Goal: Task Accomplishment & Management: Use online tool/utility

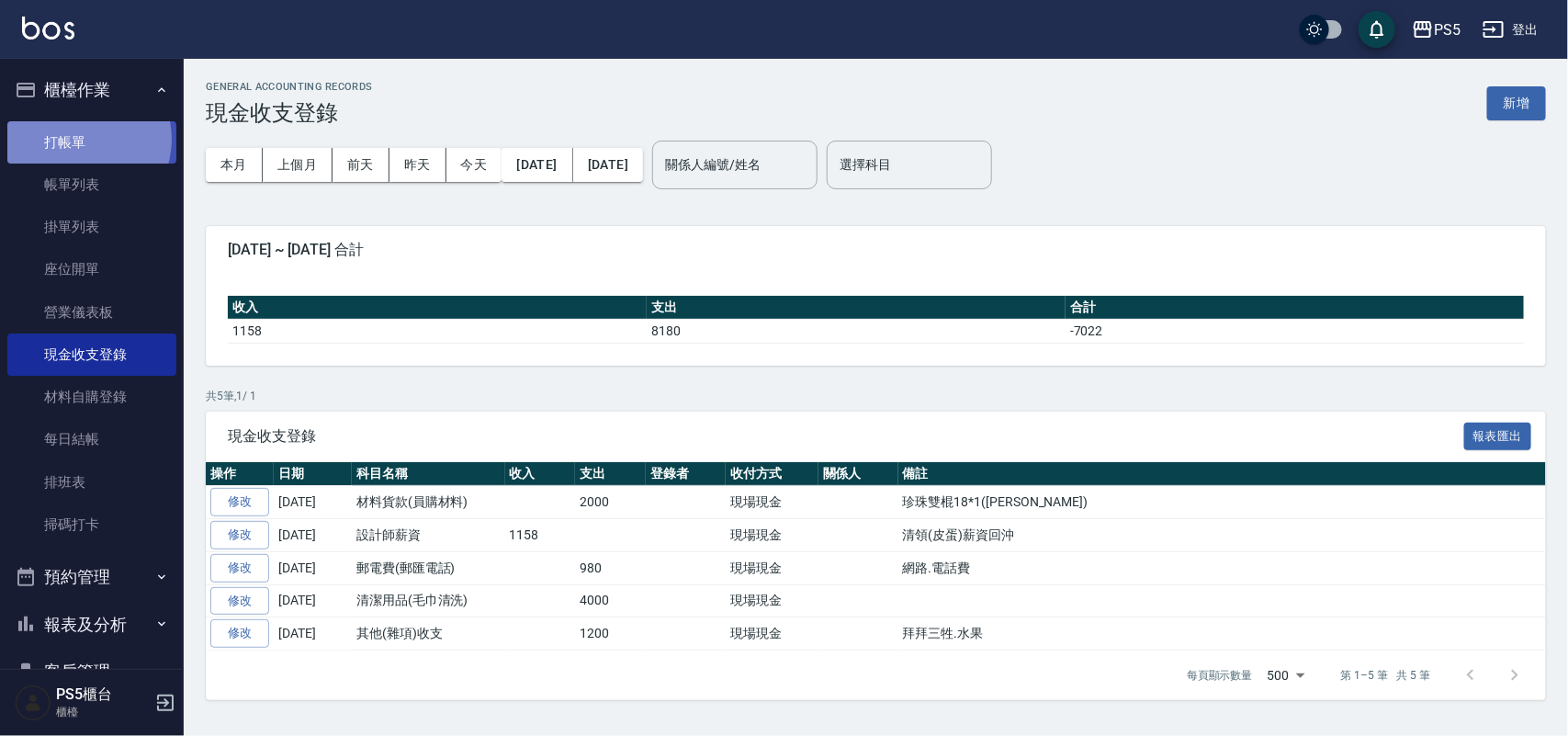
click at [79, 139] on link "打帳單" at bounding box center [91, 142] width 169 height 42
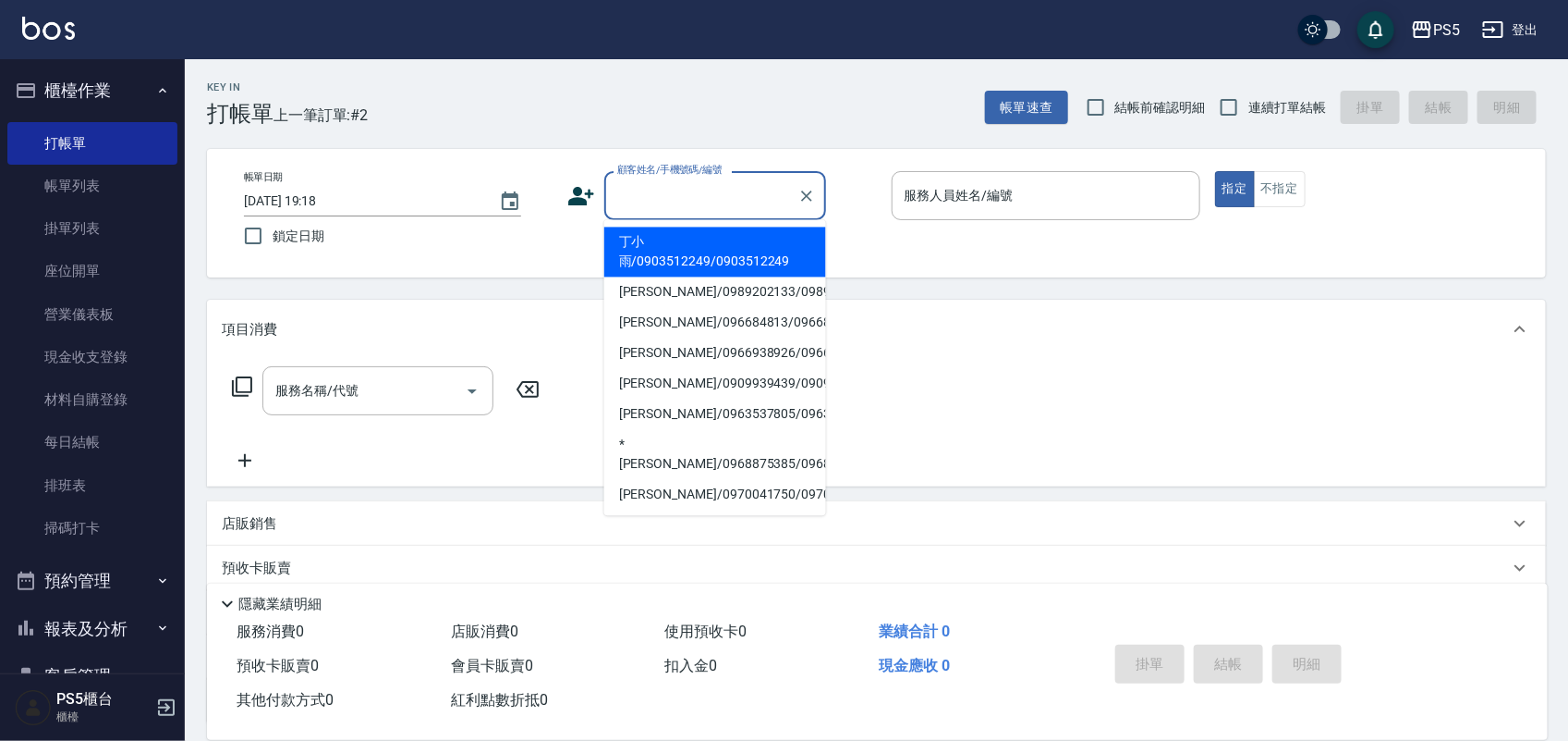
click at [654, 194] on input "顧客姓名/手機號碼/編號" at bounding box center [701, 195] width 178 height 33
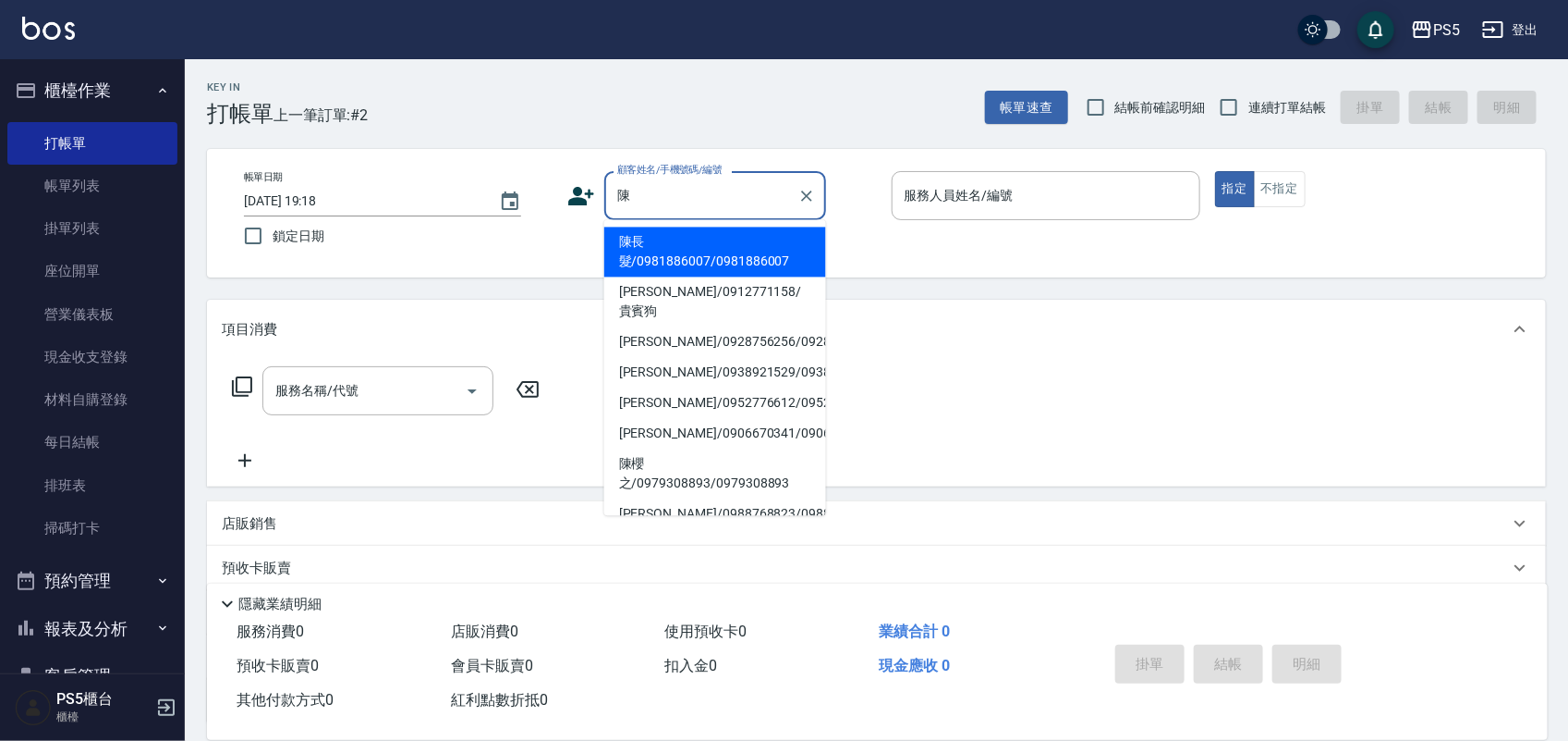
click at [648, 255] on li "陳長髮/0981886007/0981886007" at bounding box center [715, 253] width 222 height 50
type input "陳長髮/0981886007/0981886007"
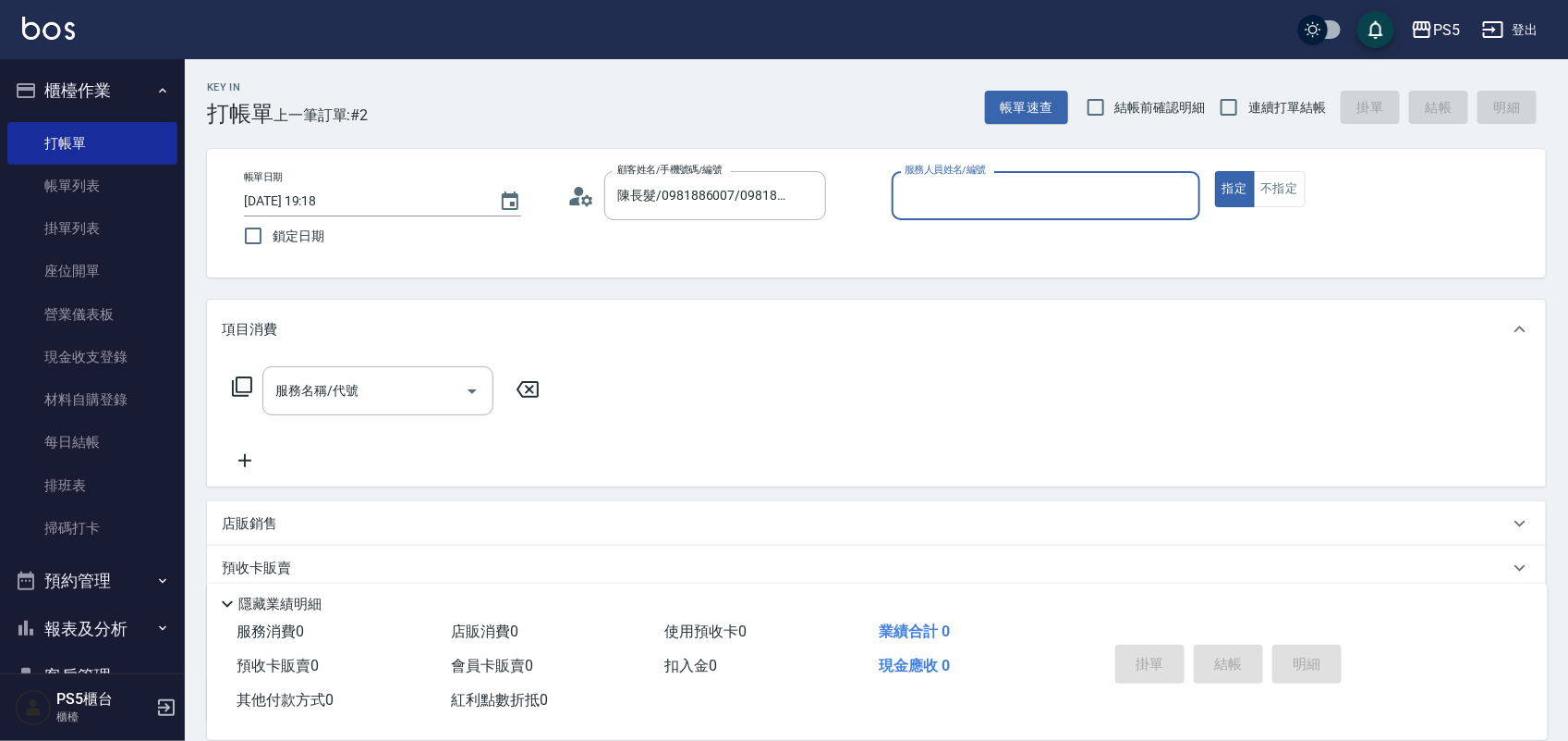
type input "Jolie-5"
click at [575, 194] on icon at bounding box center [581, 196] width 28 height 28
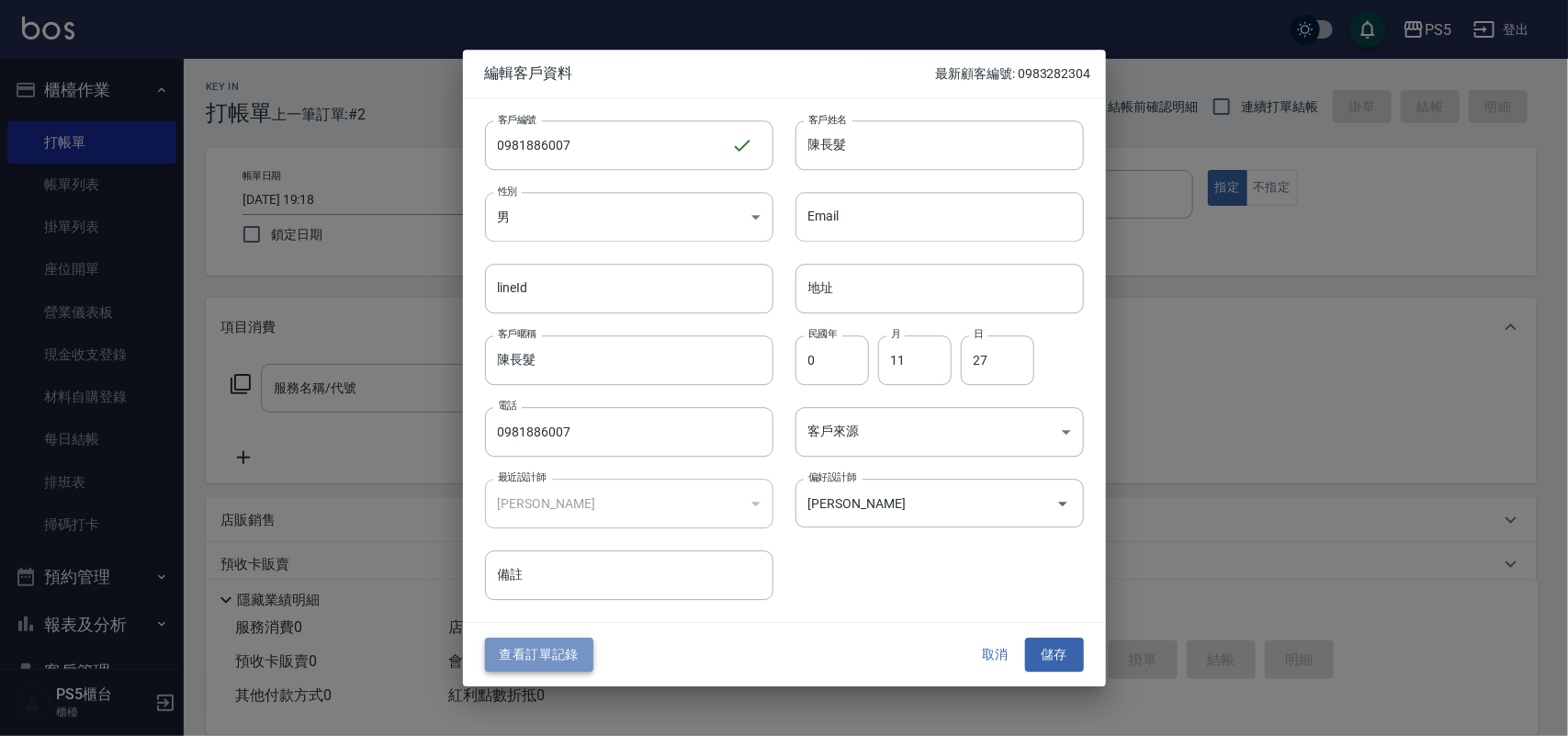
click at [559, 659] on button "查看訂單記錄" at bounding box center [539, 655] width 109 height 34
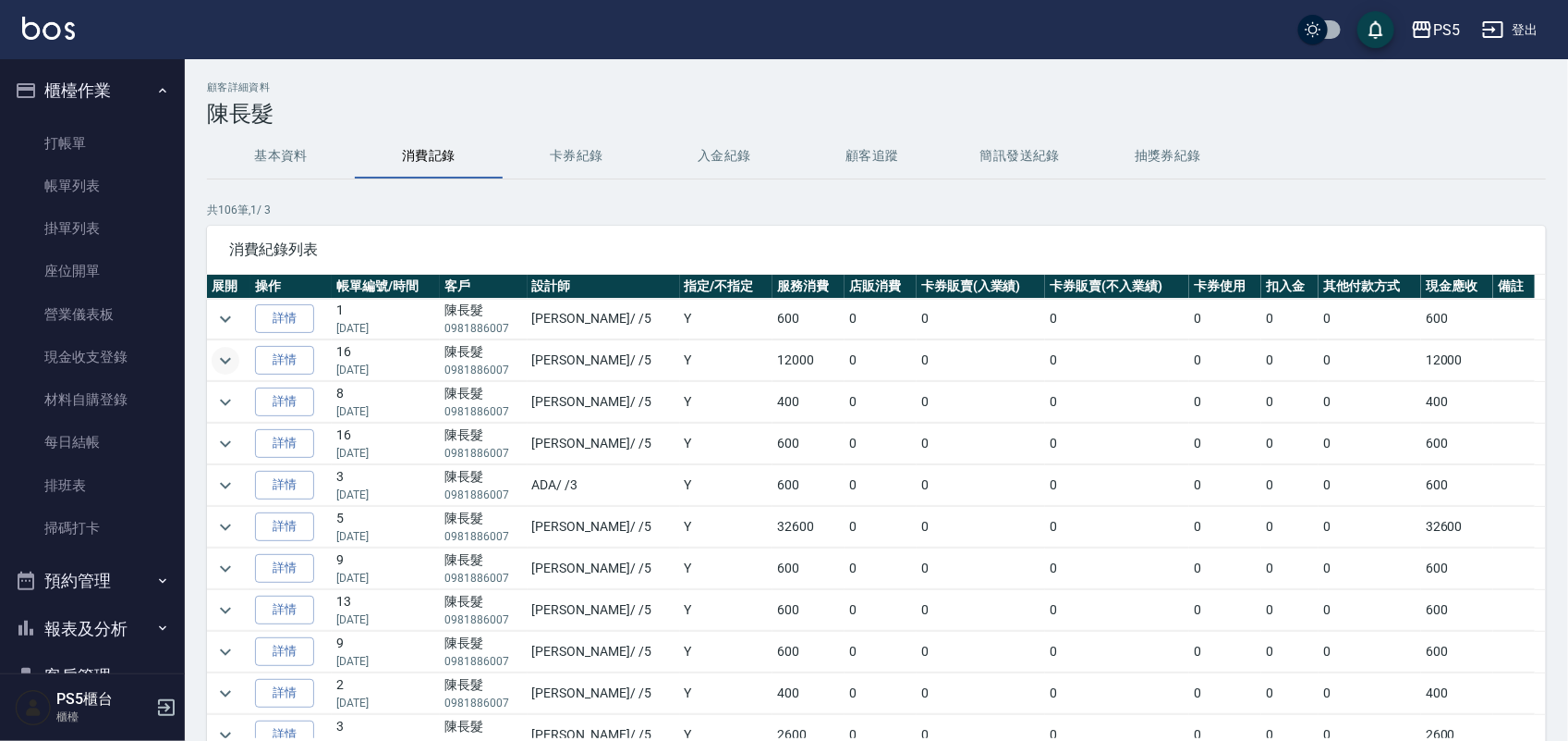
click at [227, 363] on icon "expand row" at bounding box center [225, 360] width 22 height 22
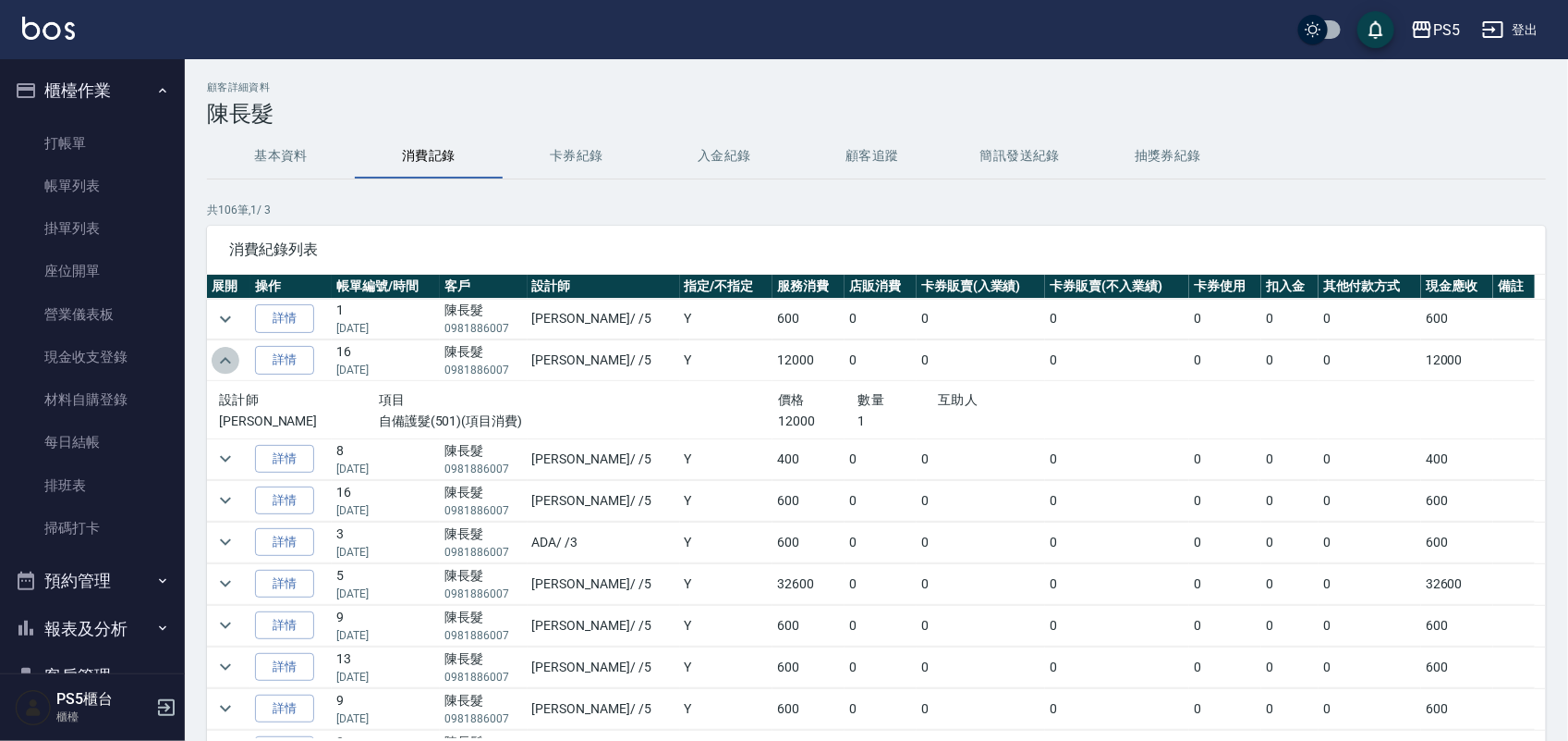
click at [227, 363] on icon "expand row" at bounding box center [225, 360] width 22 height 22
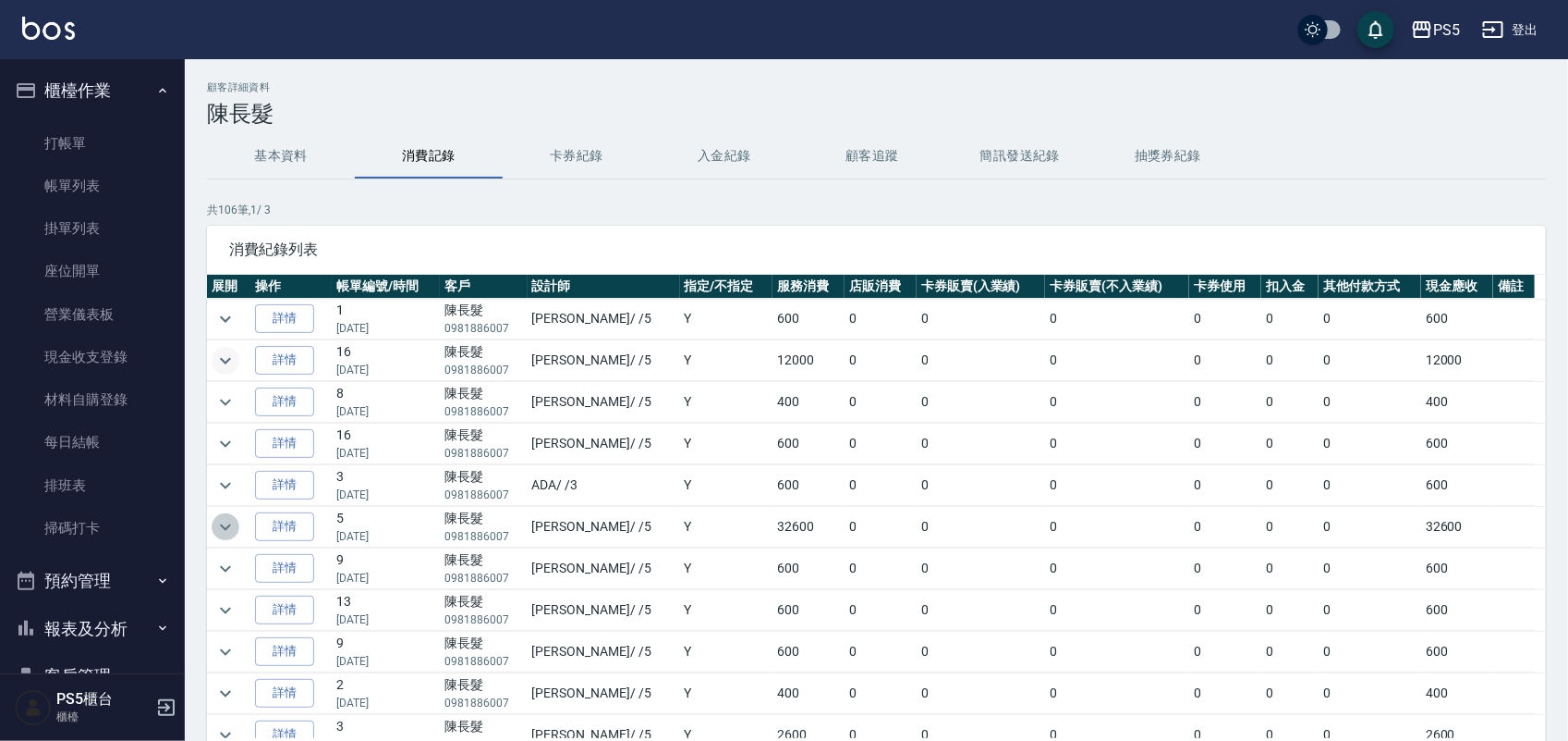
click at [219, 532] on icon "expand row" at bounding box center [225, 527] width 22 height 22
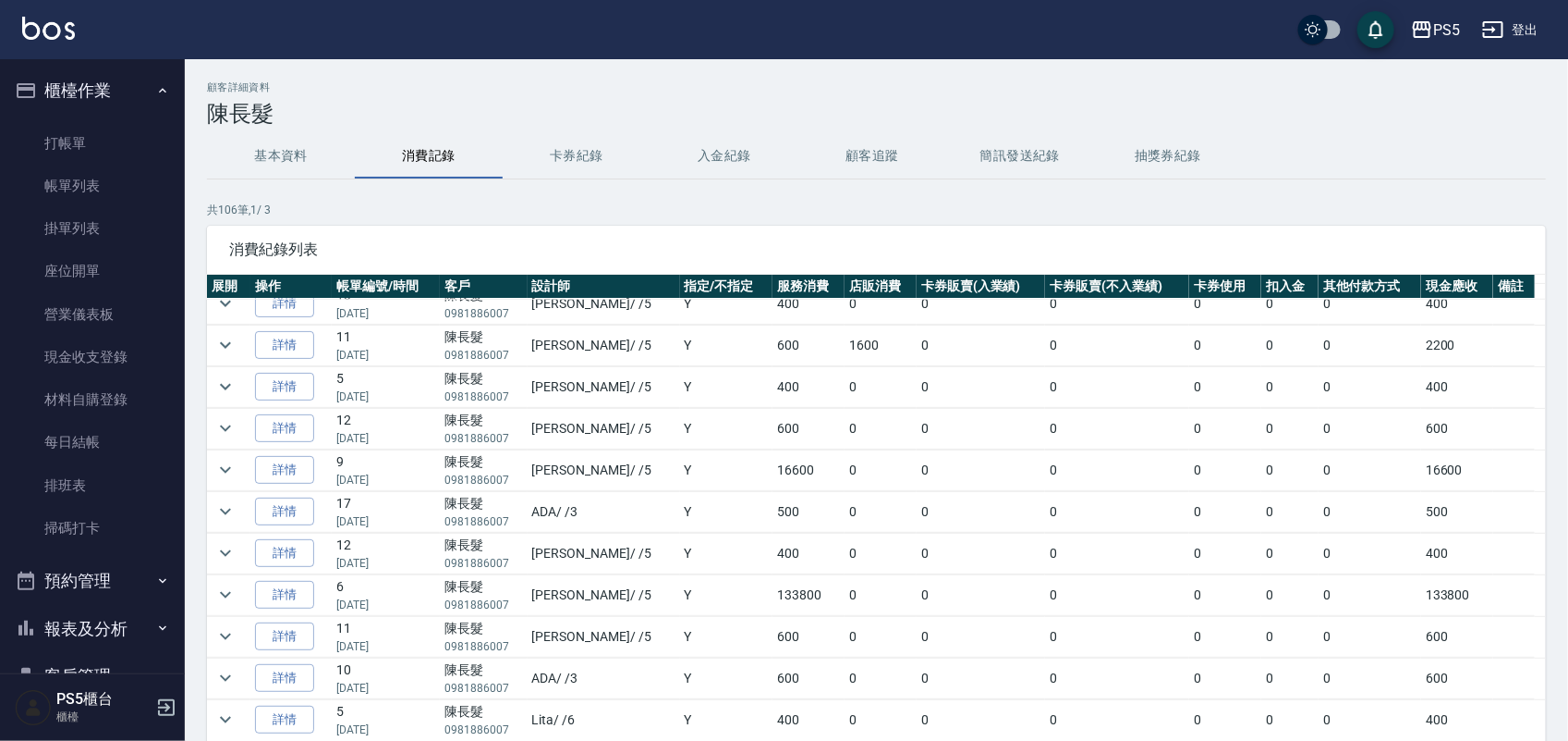
scroll to position [809, 0]
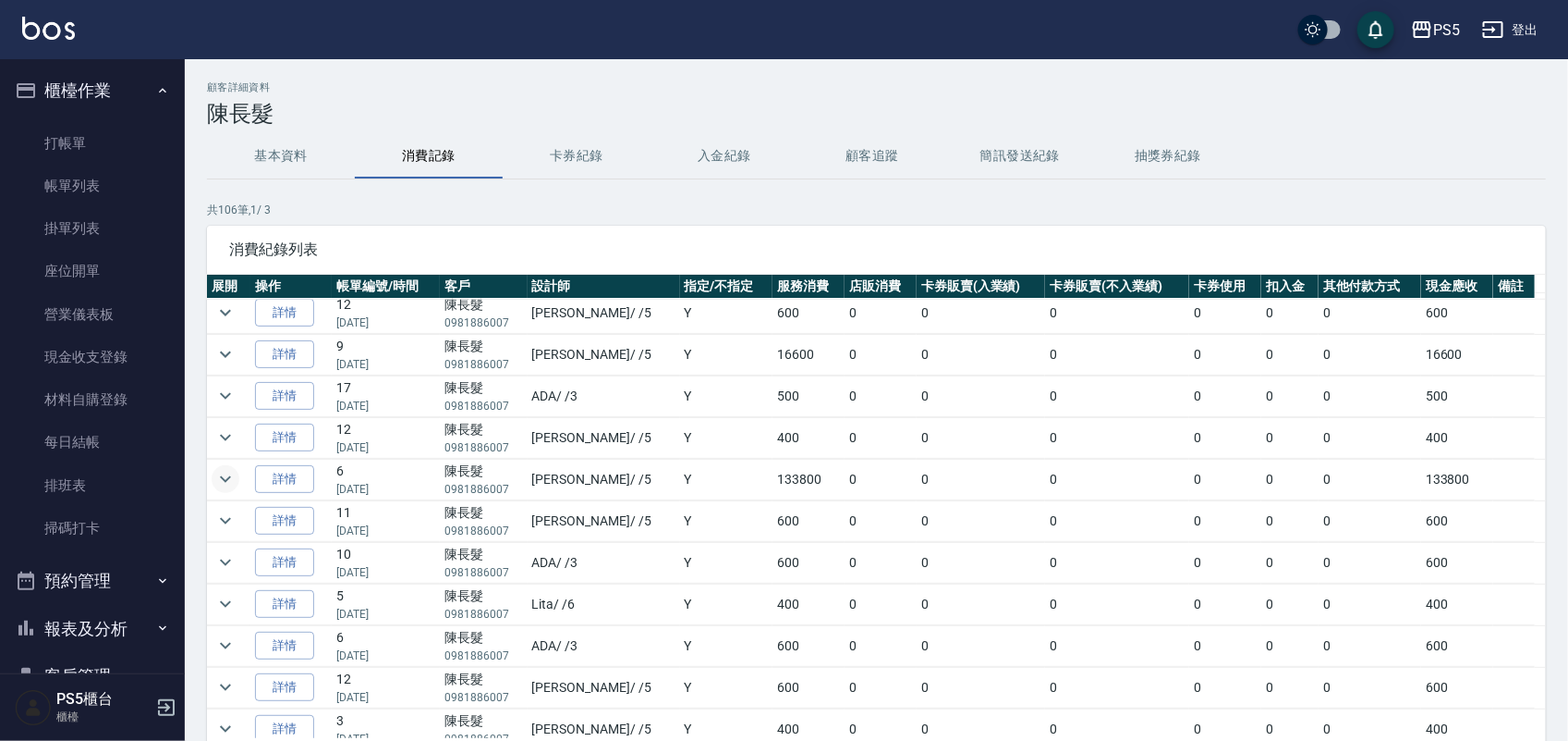
click at [229, 485] on icon "expand row" at bounding box center [225, 479] width 22 height 22
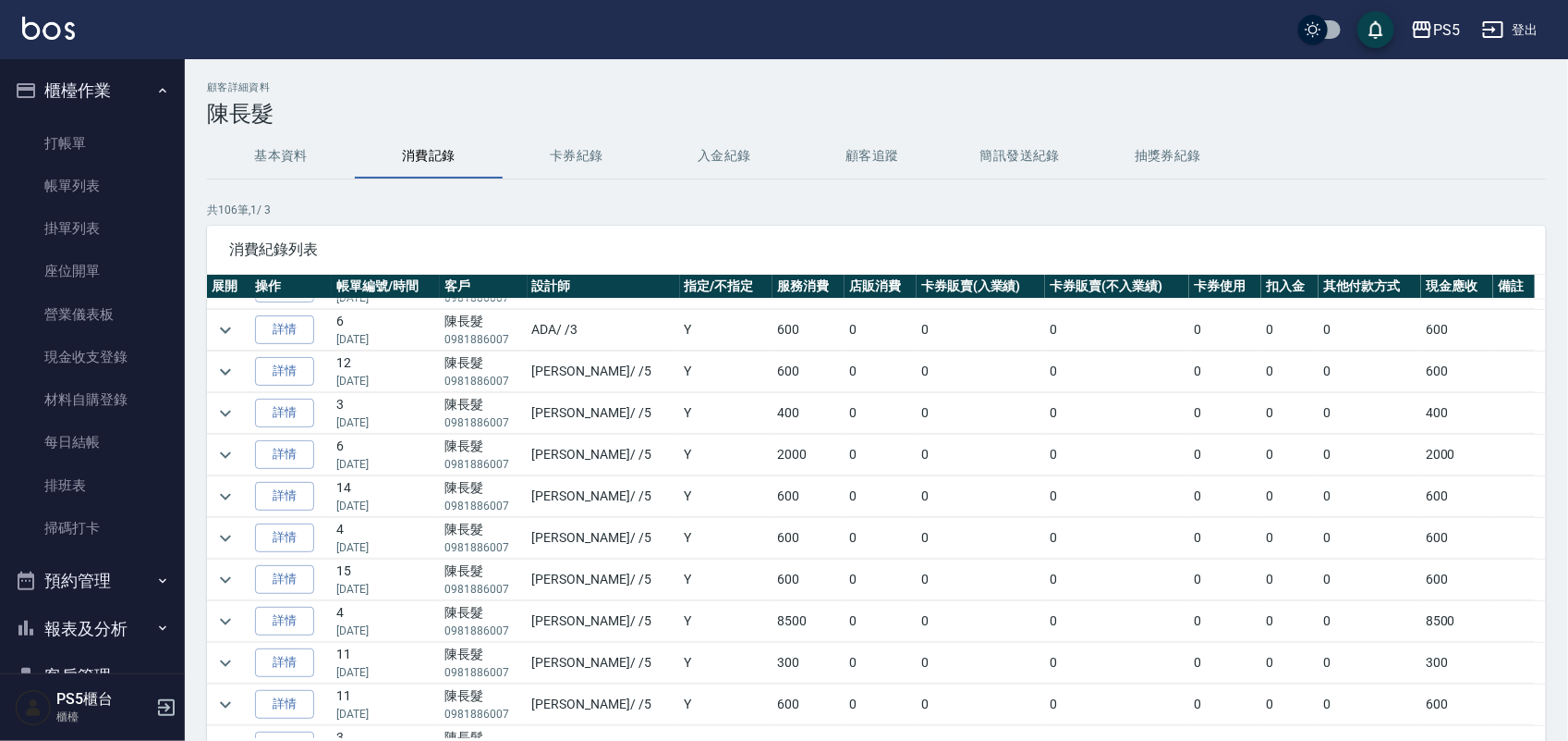
scroll to position [1387, 0]
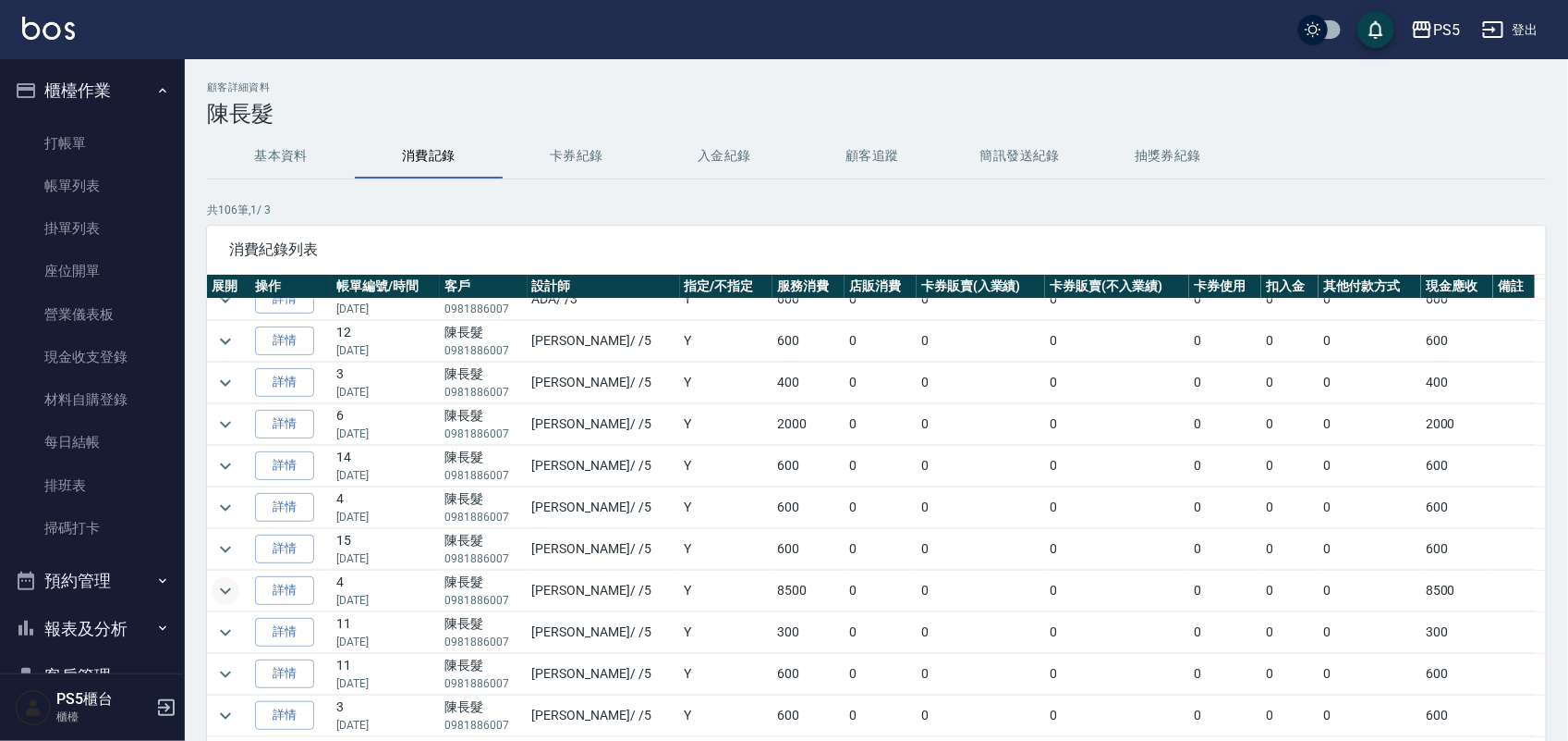
click at [222, 597] on icon "expand row" at bounding box center [225, 591] width 22 height 22
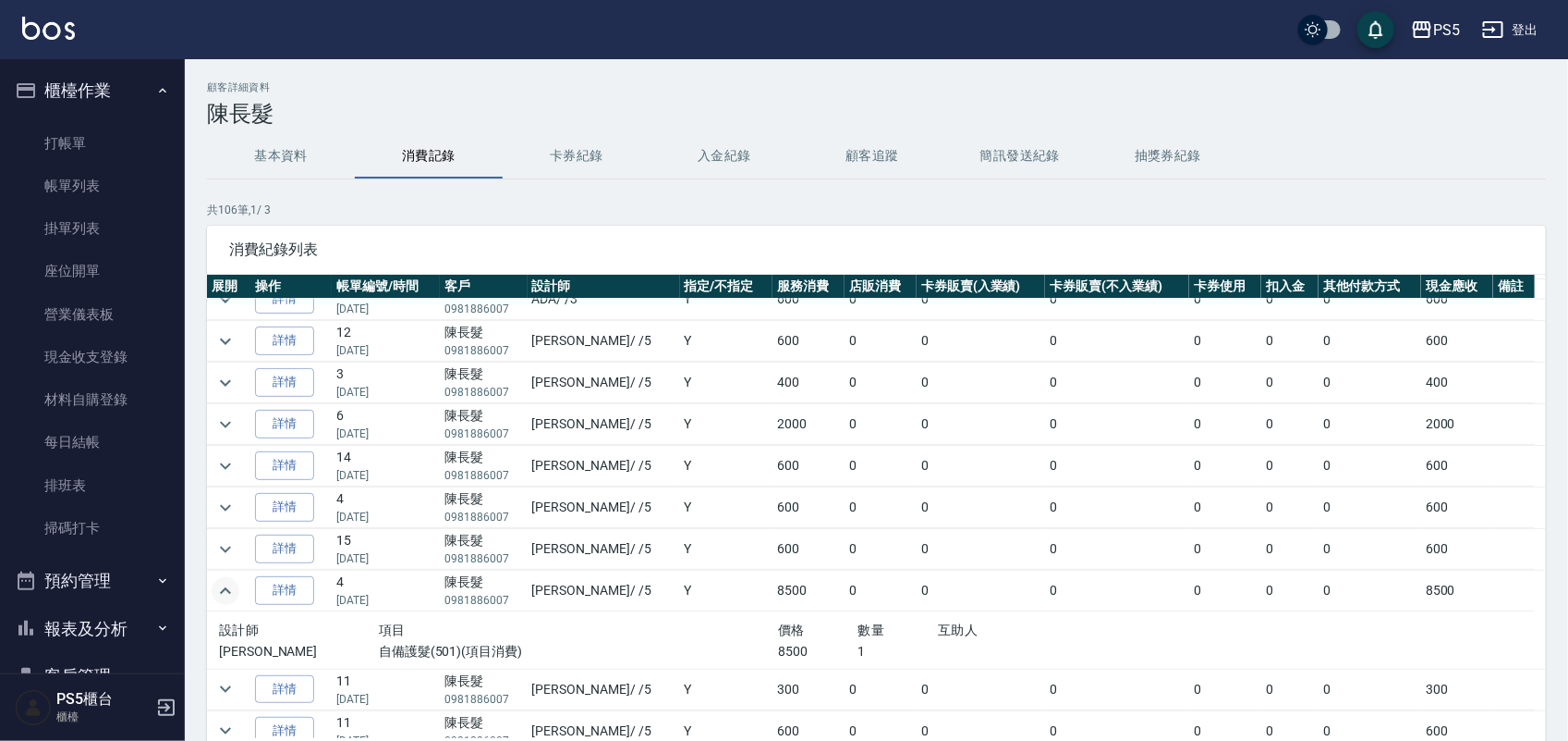
click at [222, 597] on icon "expand row" at bounding box center [225, 591] width 22 height 22
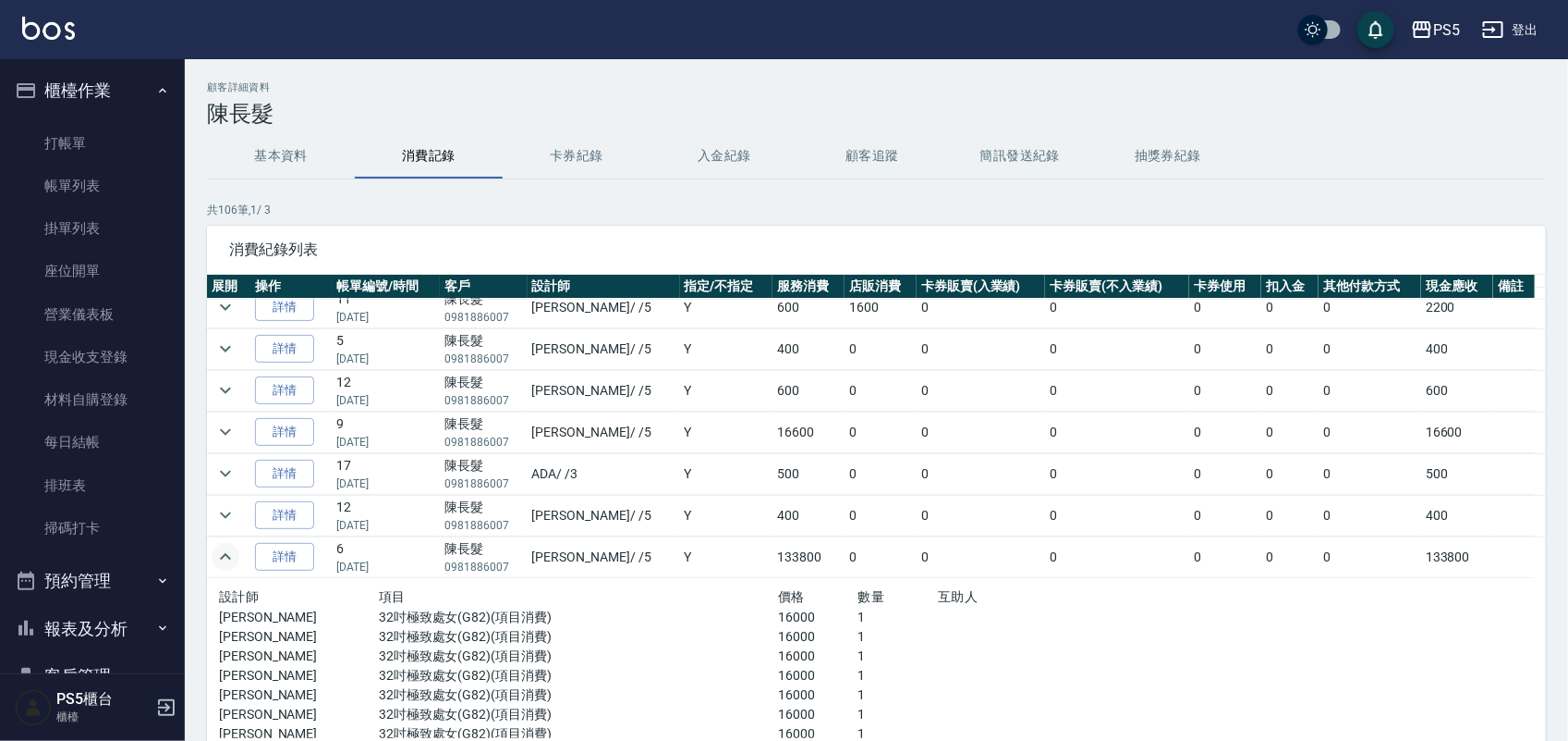
scroll to position [694, 0]
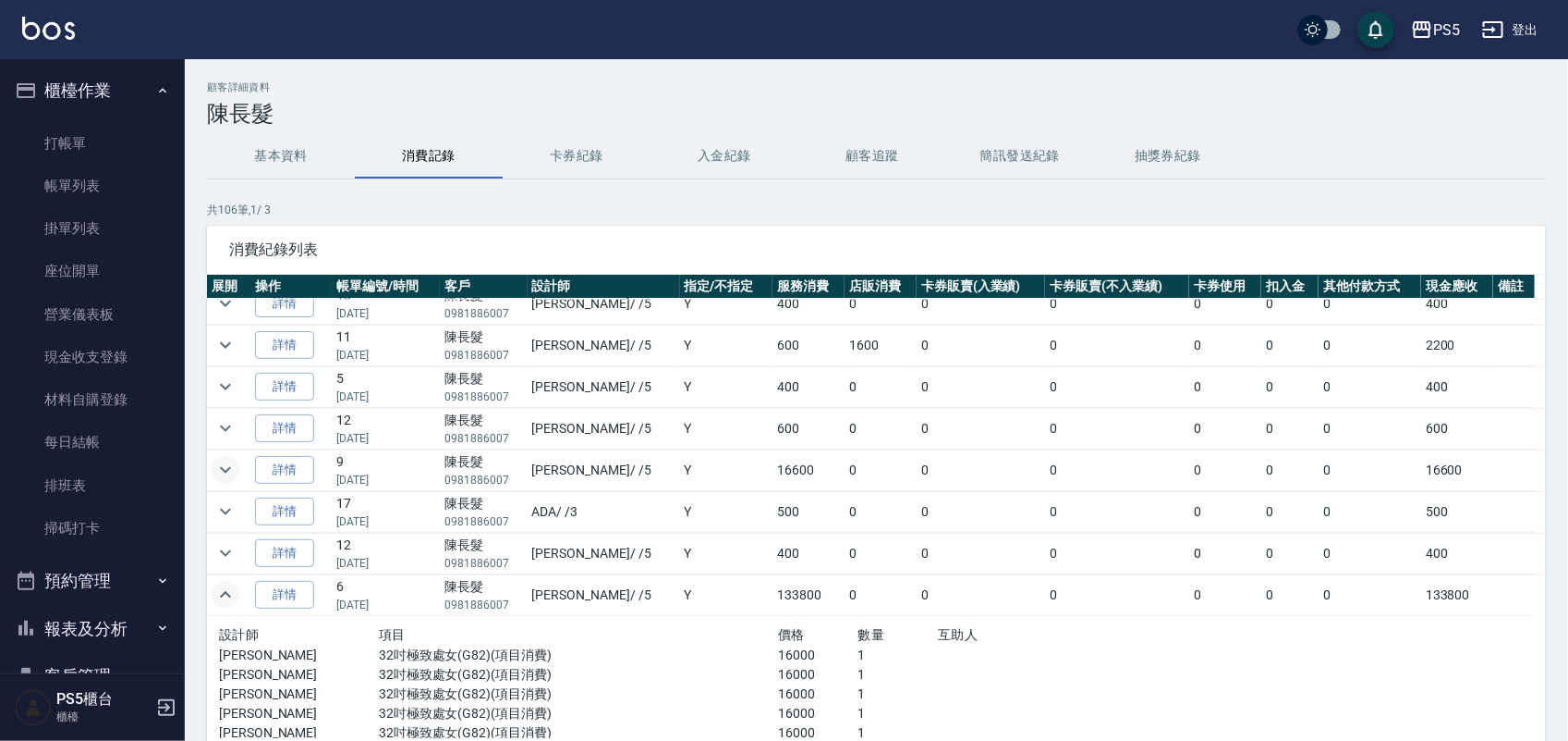
click at [219, 475] on icon "expand row" at bounding box center [225, 470] width 22 height 22
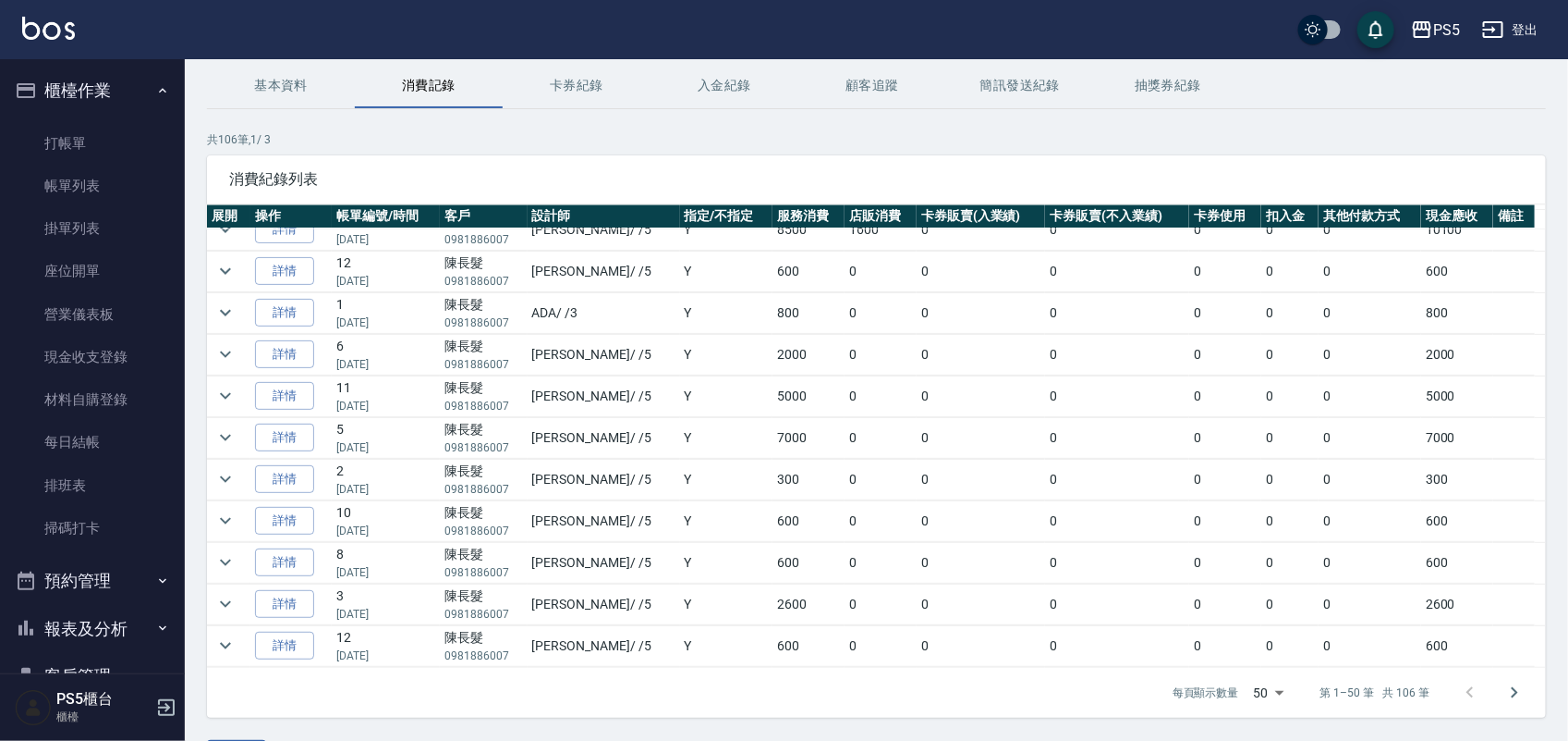
scroll to position [125, 0]
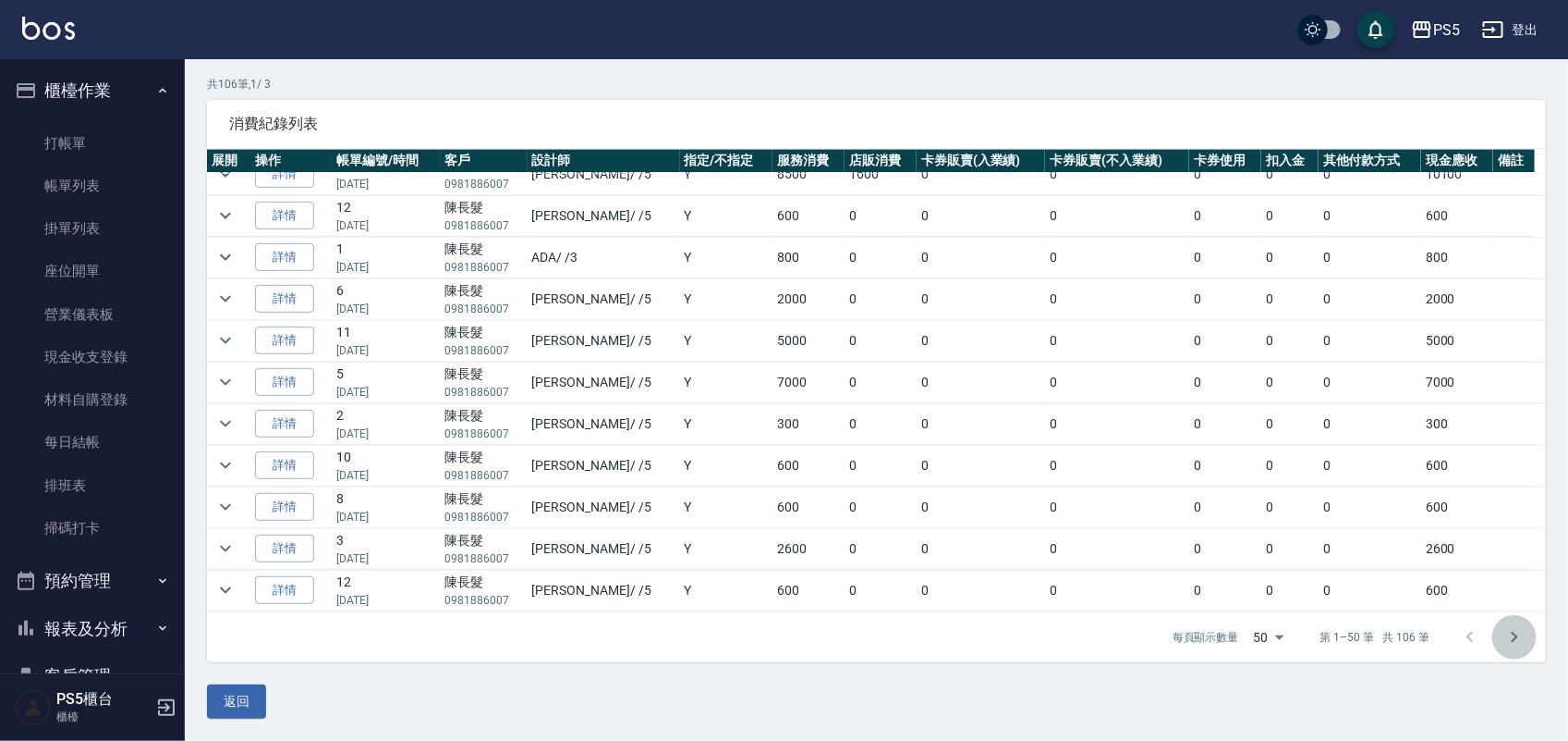
click at [1509, 633] on icon "Go to next page" at bounding box center [1515, 636] width 22 height 22
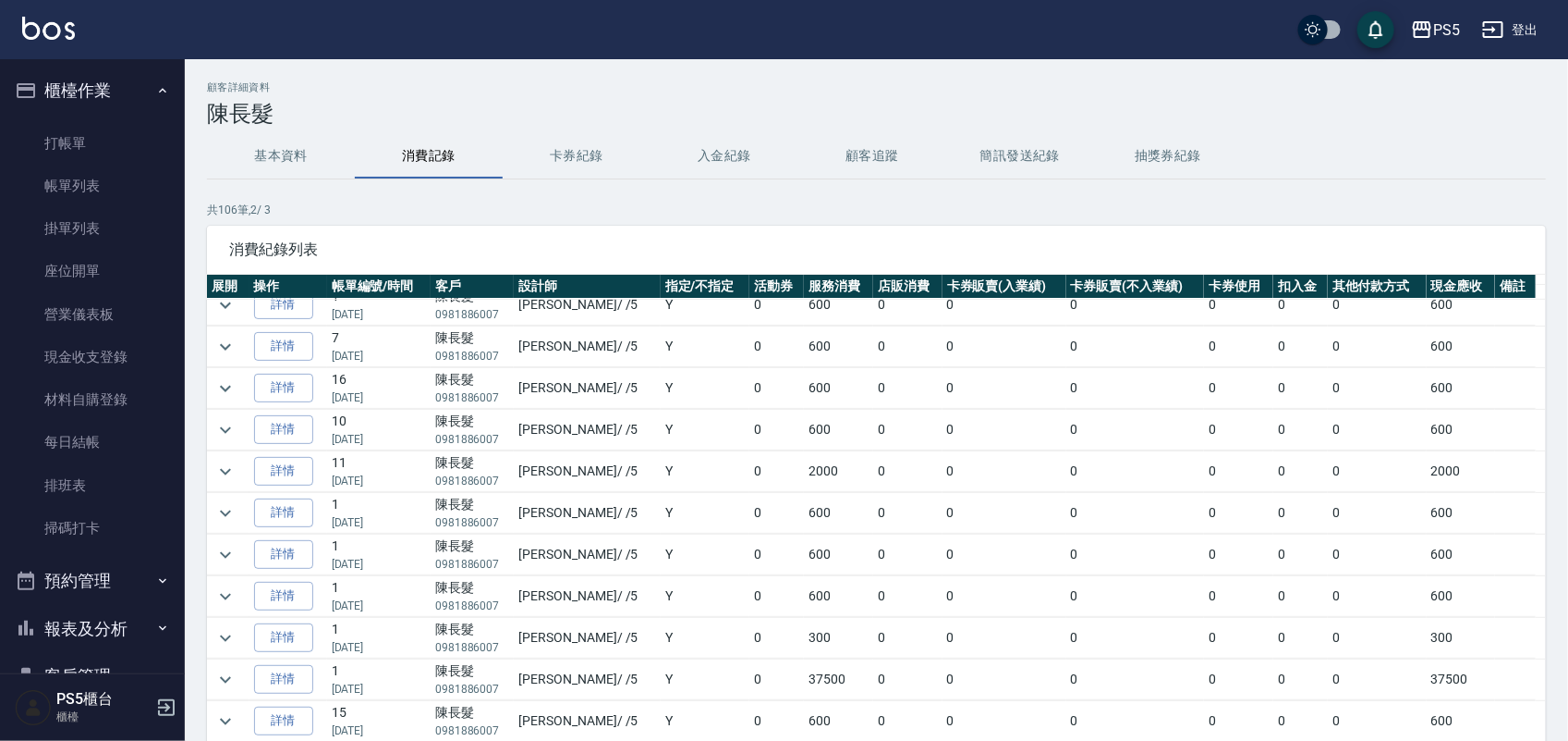
scroll to position [463, 0]
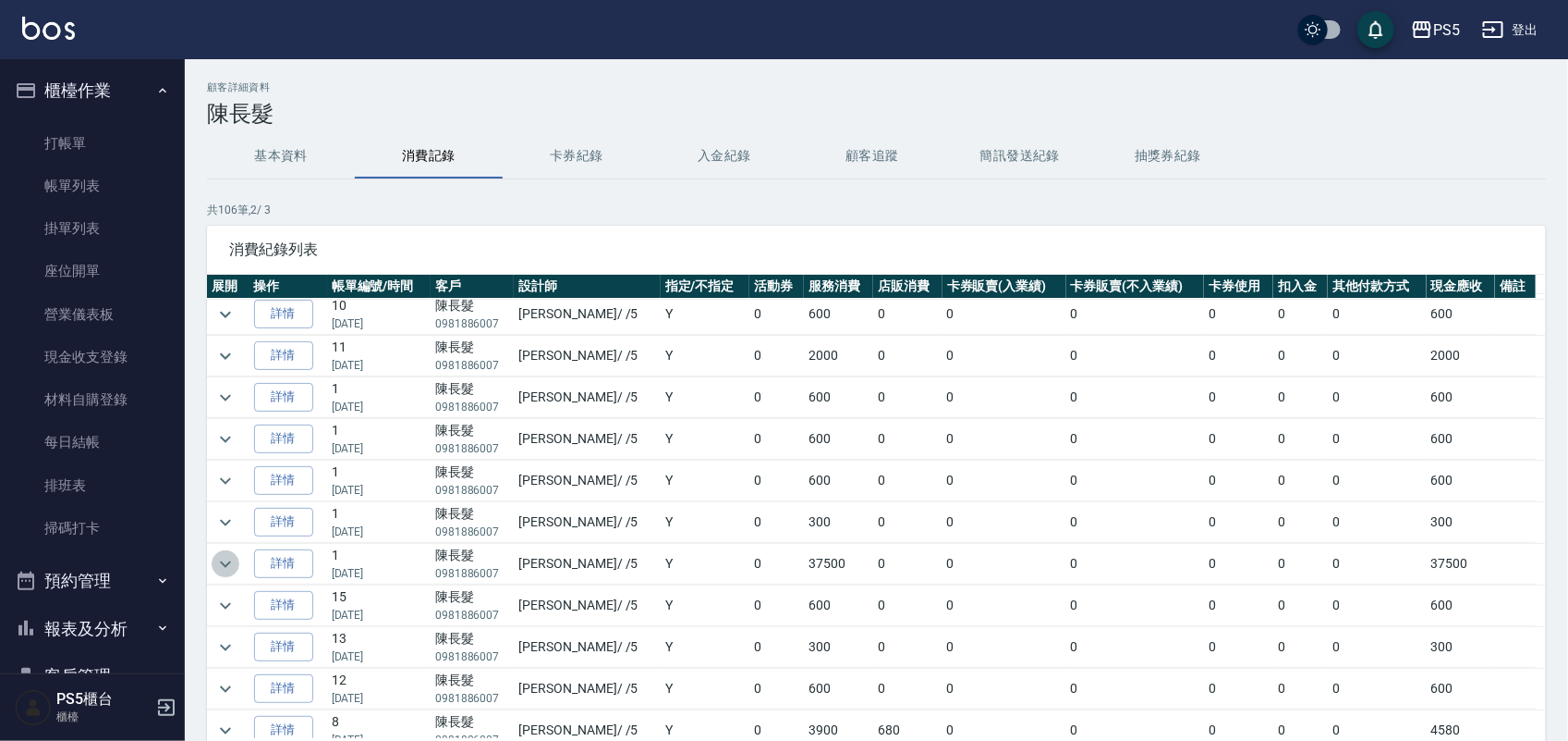
click at [223, 569] on icon "expand row" at bounding box center [225, 563] width 22 height 22
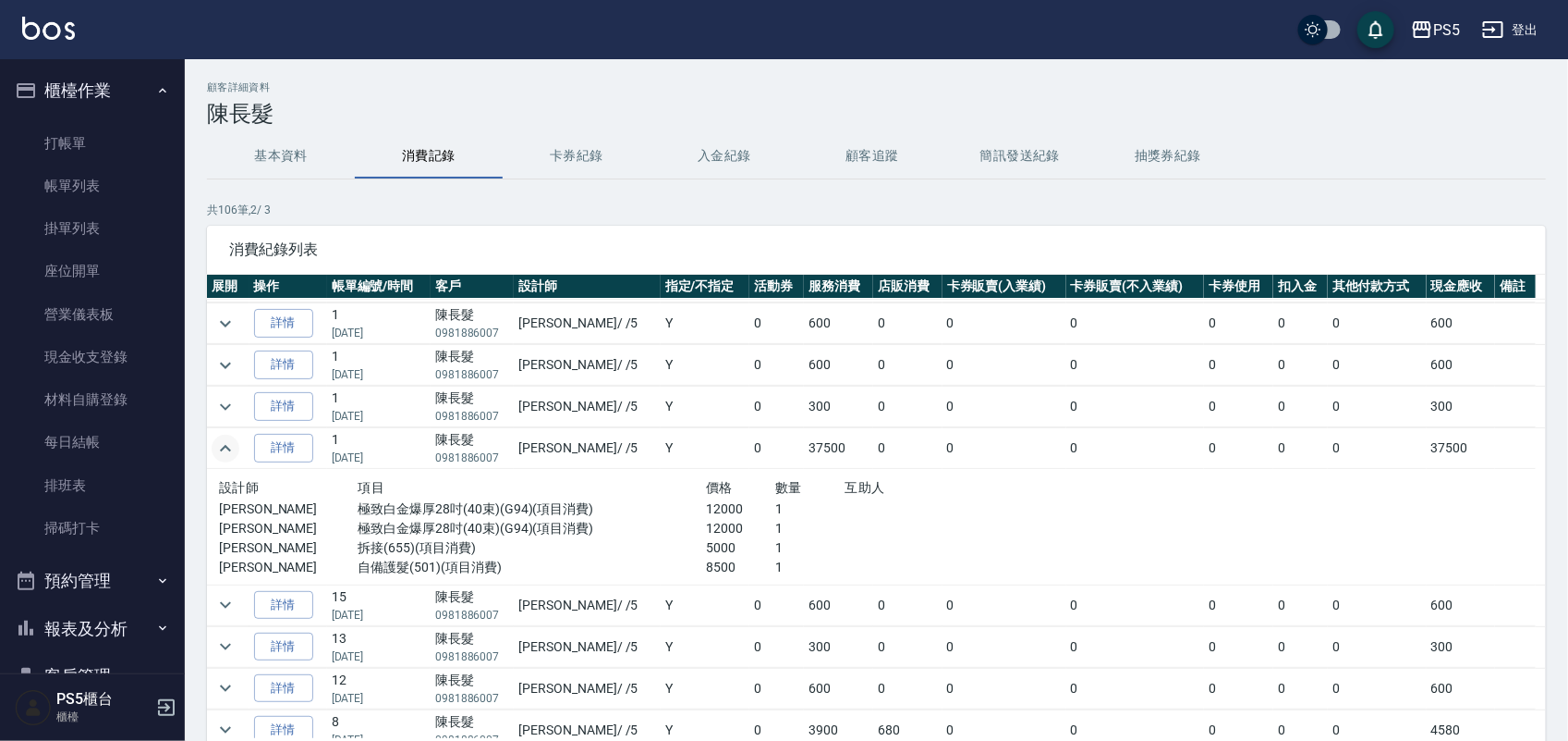
scroll to position [694, 0]
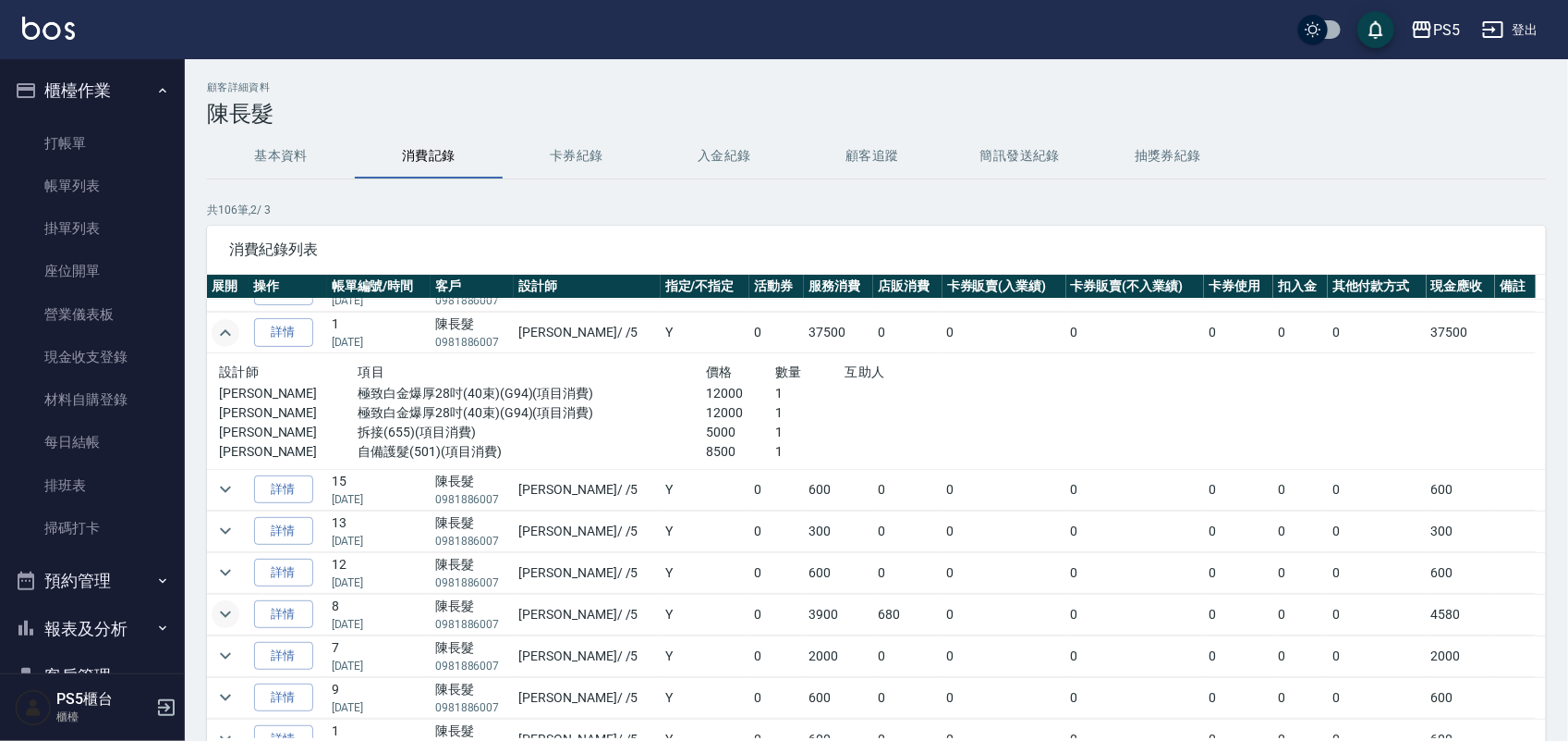
click at [220, 618] on icon "expand row" at bounding box center [225, 614] width 22 height 22
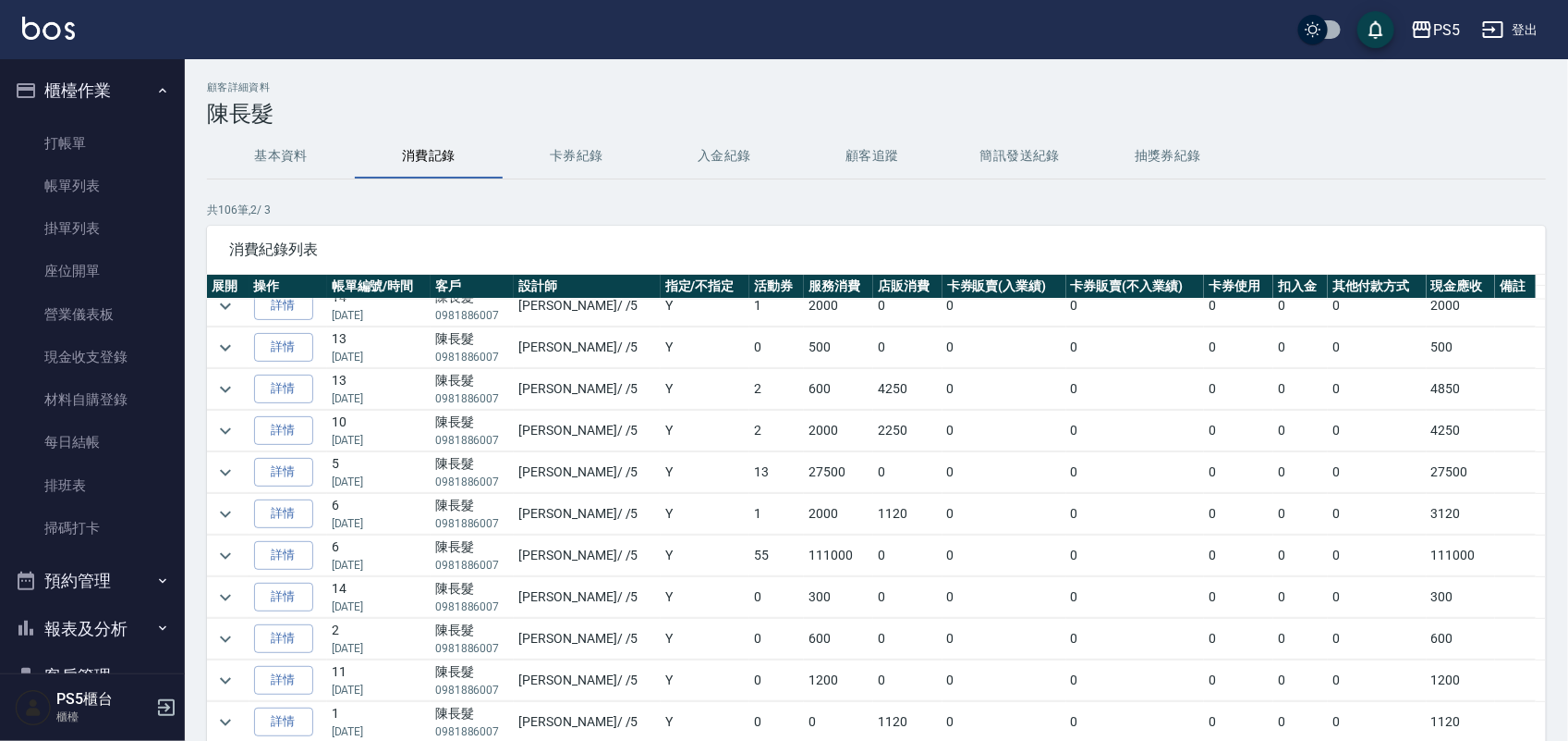
scroll to position [1503, 0]
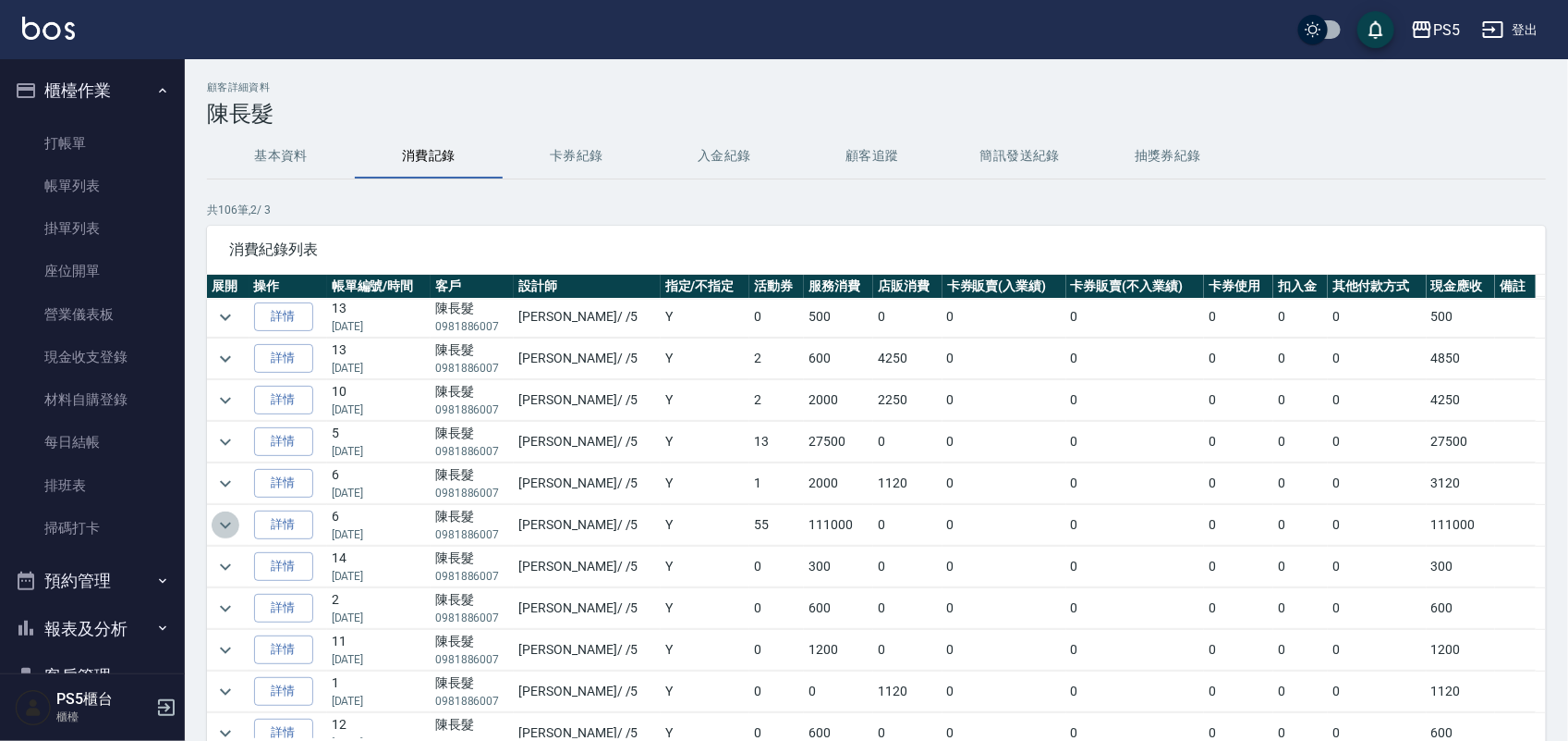
click at [223, 537] on icon "expand row" at bounding box center [225, 525] width 22 height 22
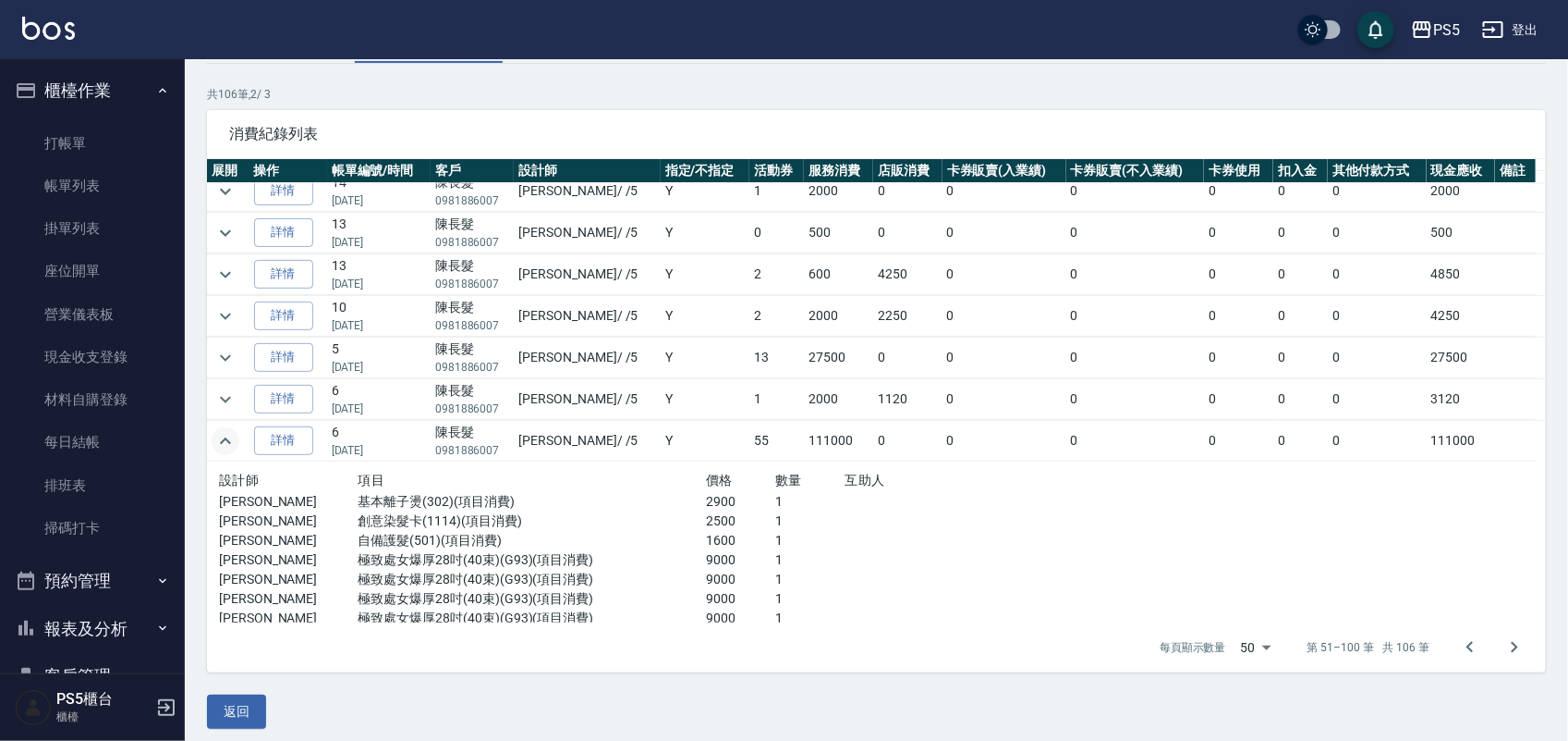
scroll to position [1356, 0]
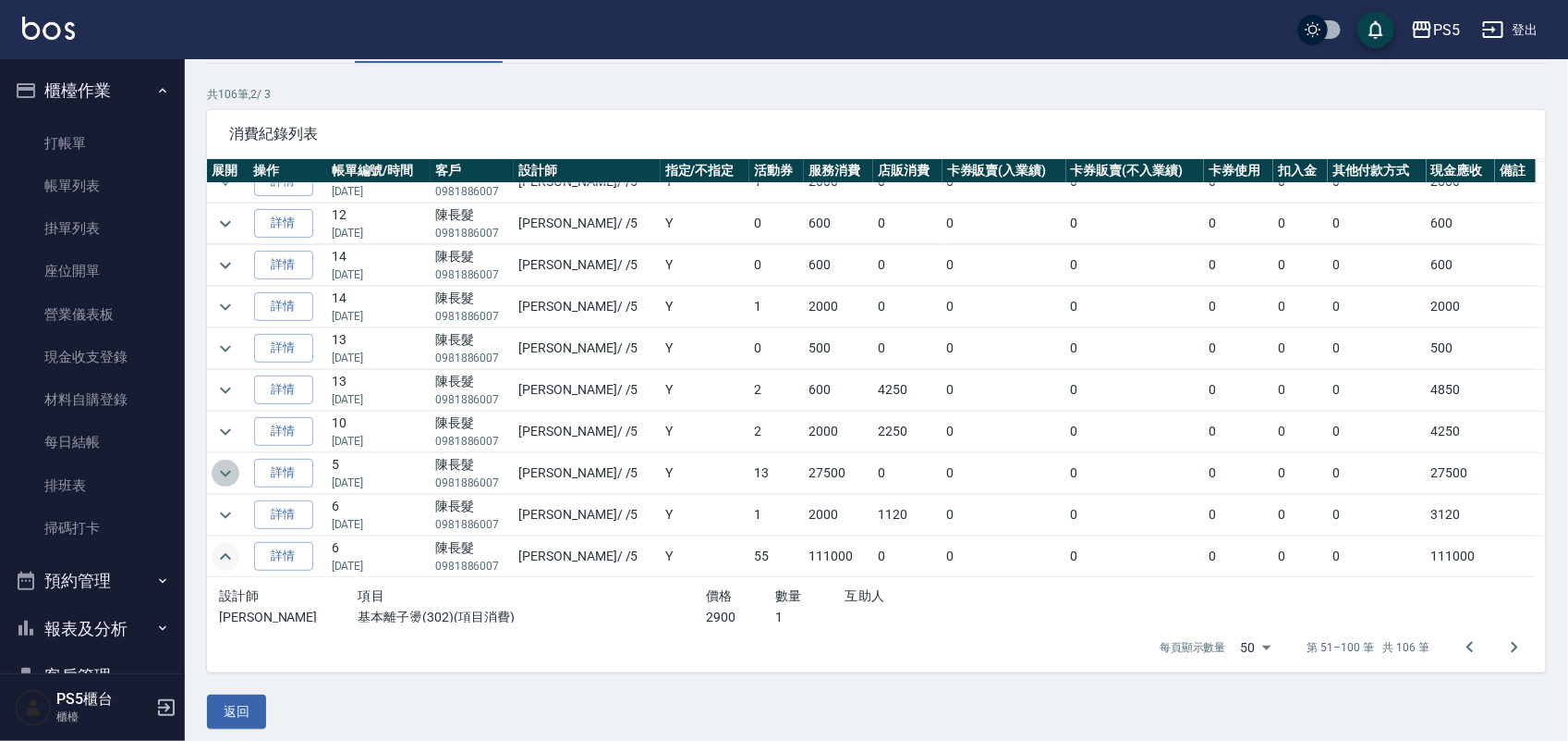
click at [227, 484] on icon "expand row" at bounding box center [225, 474] width 22 height 22
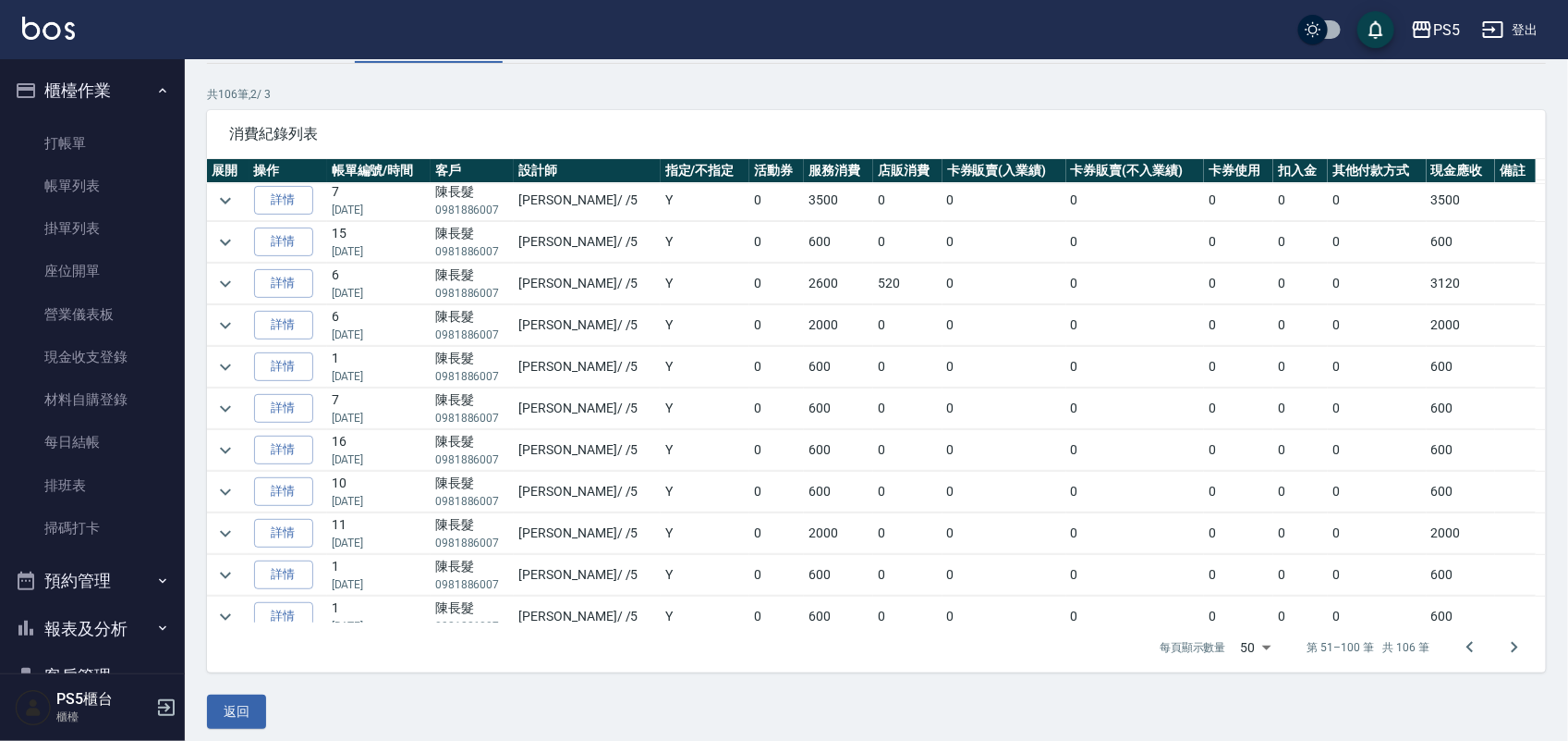
scroll to position [0, 0]
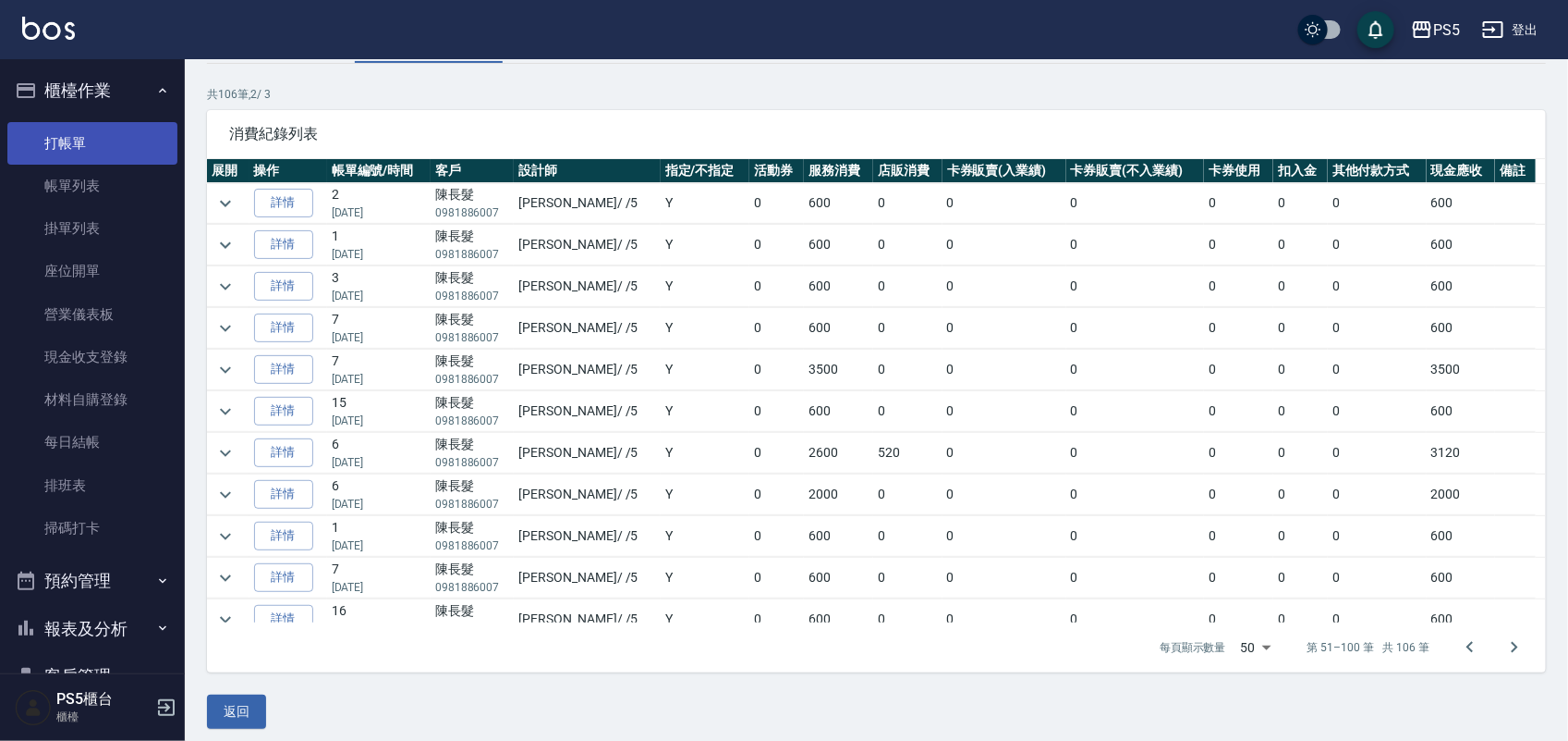
click at [77, 126] on link "打帳單" at bounding box center [92, 143] width 170 height 42
